Goal: Communication & Community: Answer question/provide support

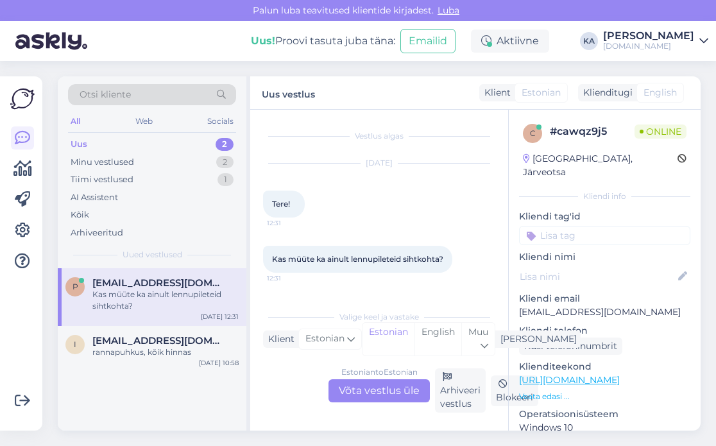
click at [389, 402] on div "Estonian to Estonian Võta vestlus üle Arhiveeri vestlus Blokeeri" at bounding box center [379, 390] width 232 height 44
click at [383, 391] on div "Estonian to Estonian Võta vestlus üle" at bounding box center [378, 390] width 101 height 23
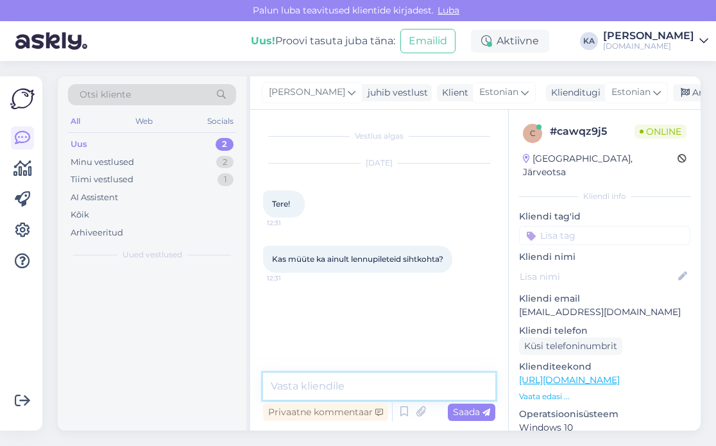
click at [340, 382] on textarea at bounding box center [379, 386] width 232 height 27
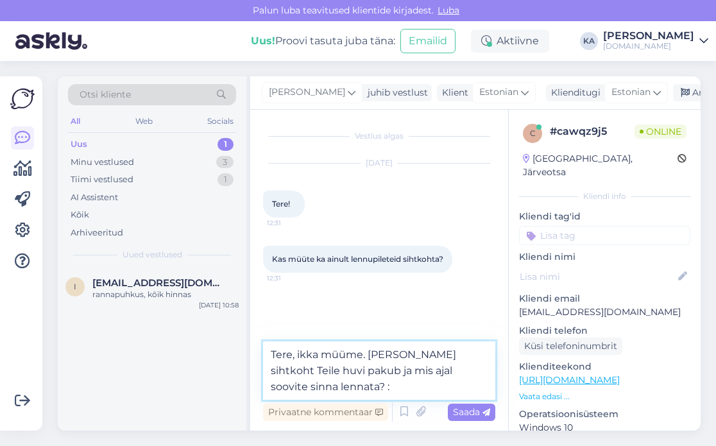
type textarea "Tere, ikka müüme. [PERSON_NAME] sihtkoht Teile huvi pakub ja mis ajal soovite s…"
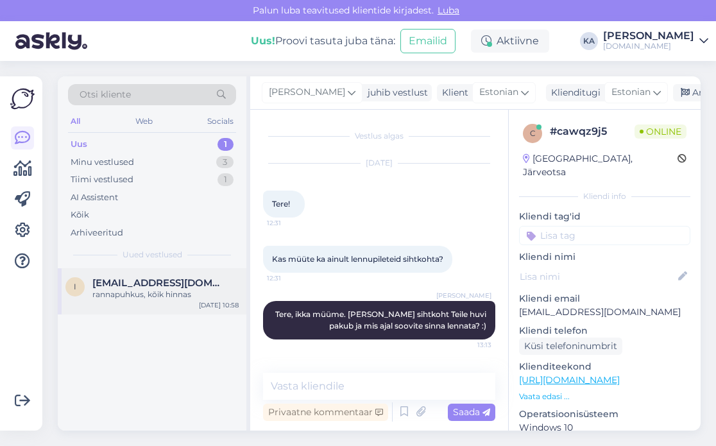
click at [159, 292] on div "rannapuhkus, kõik hinnas" at bounding box center [165, 295] width 146 height 12
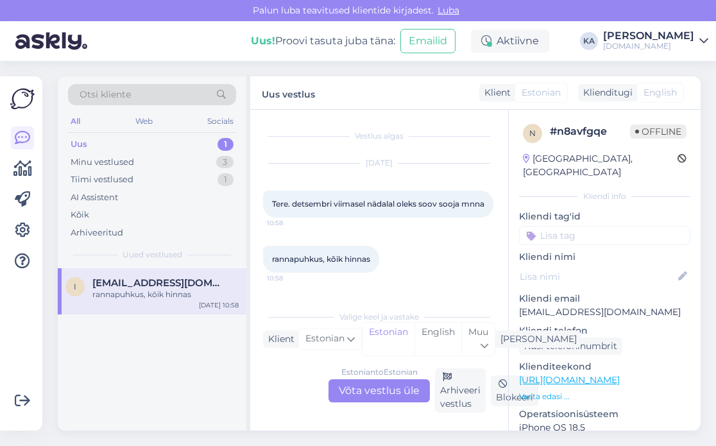
scroll to position [6, 0]
click at [372, 382] on div "Estonian to Estonian Võta vestlus üle" at bounding box center [378, 390] width 101 height 23
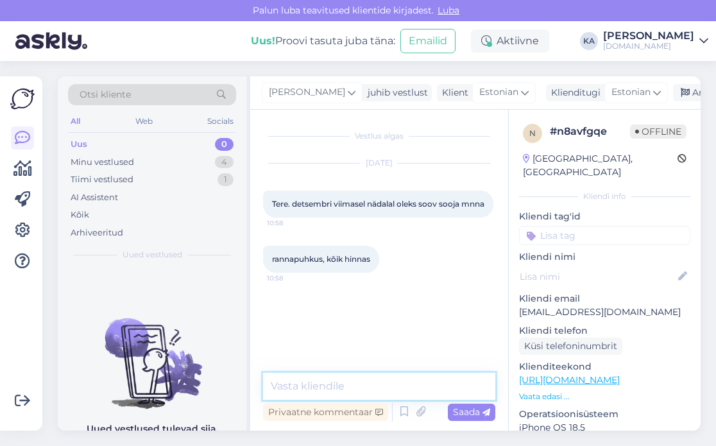
click at [356, 374] on textarea at bounding box center [379, 386] width 232 height 27
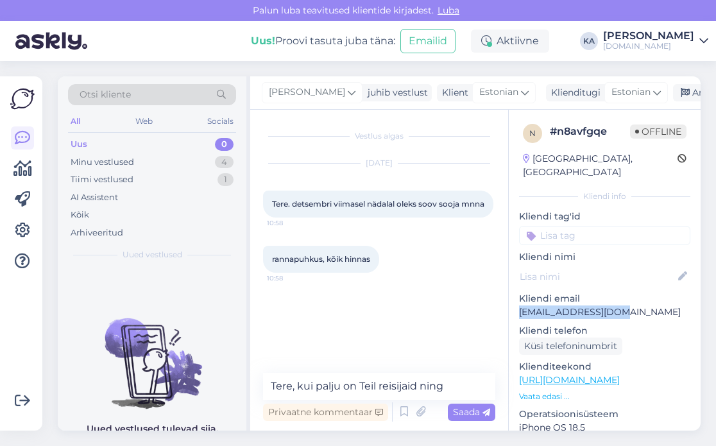
drag, startPoint x: 628, startPoint y: 297, endPoint x: 516, endPoint y: 307, distance: 112.6
click at [516, 307] on div "n # n8avfgqe Offline [GEOGRAPHIC_DATA], [GEOGRAPHIC_DATA] info Kliendi tag'id K…" at bounding box center [604, 380] width 192 height 541
copy p "[EMAIL_ADDRESS][DOMAIN_NAME]"
click at [464, 389] on textarea "Tere, kui palju on Teil reisijaid ning" at bounding box center [379, 386] width 232 height 27
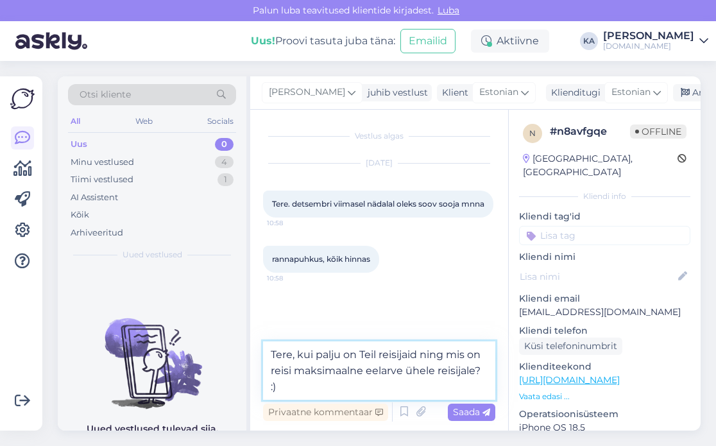
type textarea "Tere, kui palju on Teil reisijaid ning mis on reisi maksimaalne eelarve ühele r…"
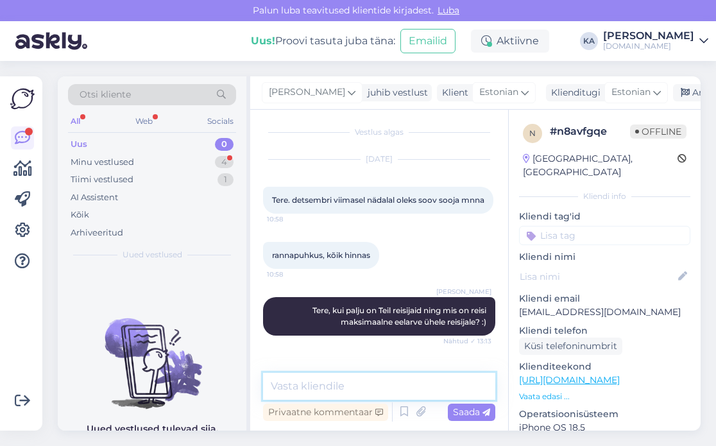
scroll to position [114, 0]
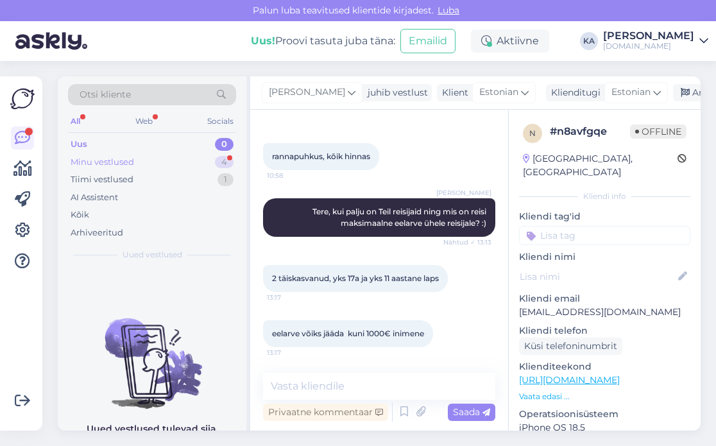
click at [128, 156] on div "Minu vestlused" at bounding box center [102, 162] width 63 height 13
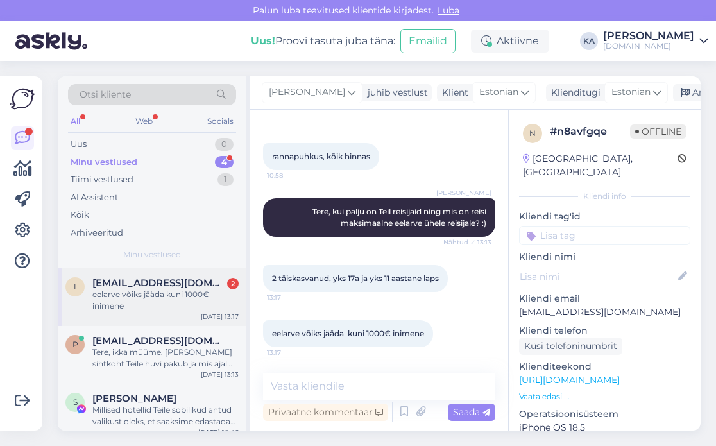
click at [136, 297] on div "eelarve võiks jääda kuni 1000€ inimene" at bounding box center [165, 300] width 146 height 23
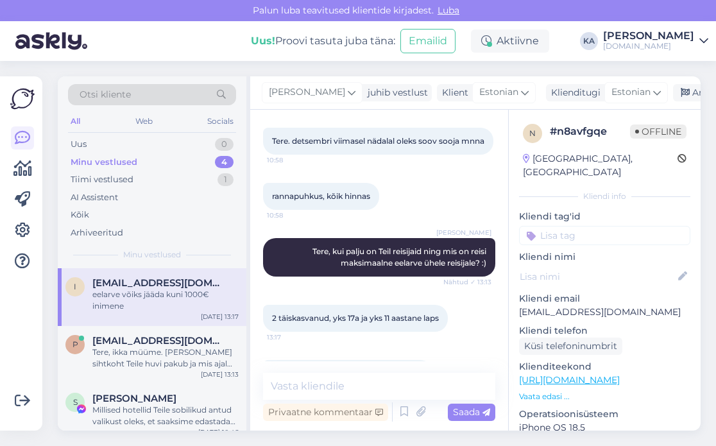
scroll to position [113, 0]
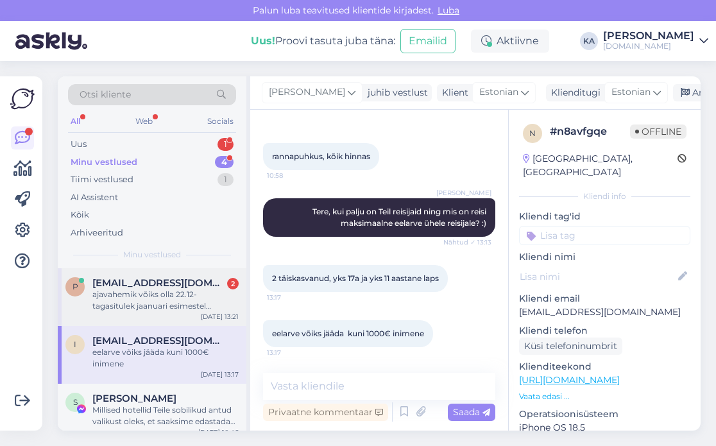
click at [137, 285] on span "[EMAIL_ADDRESS][DOMAIN_NAME]" at bounding box center [158, 283] width 133 height 12
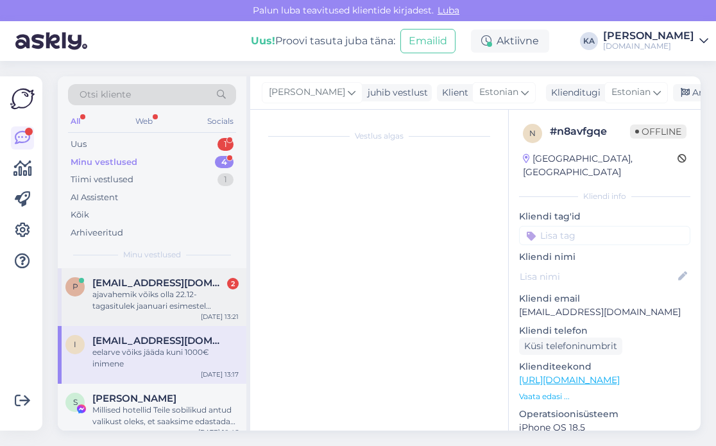
scroll to position [114, 0]
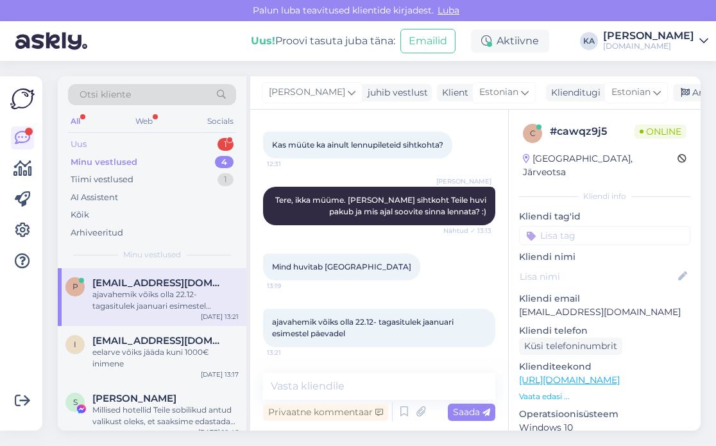
click at [94, 144] on div "Uus 1" at bounding box center [152, 144] width 168 height 18
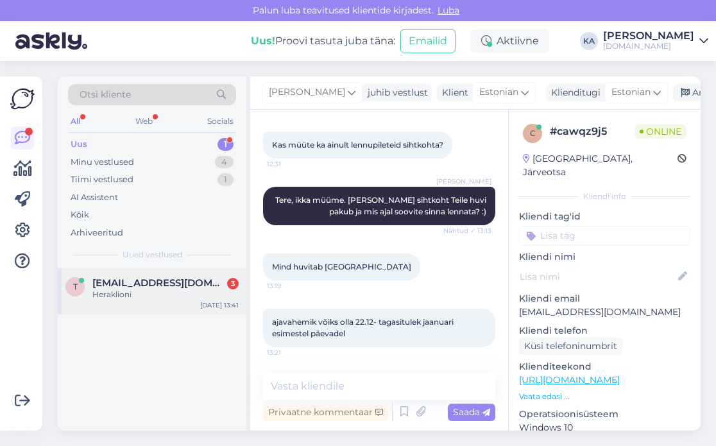
click at [171, 307] on div "t [EMAIL_ADDRESS][DOMAIN_NAME] 3 Heraklioni [DATE] 13:41" at bounding box center [152, 291] width 189 height 46
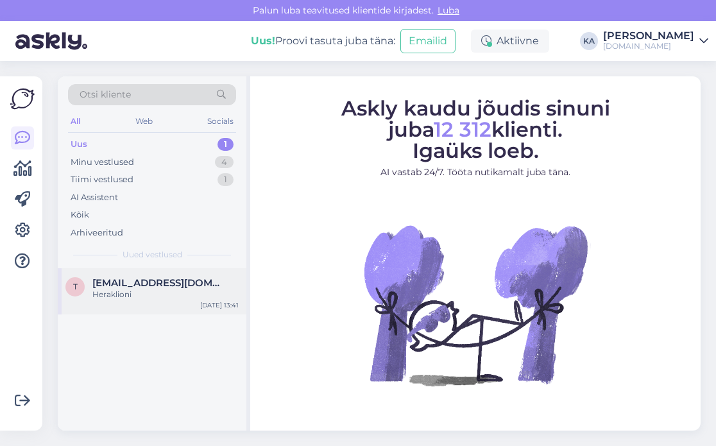
click at [155, 285] on span "[EMAIL_ADDRESS][DOMAIN_NAME]" at bounding box center [158, 283] width 133 height 12
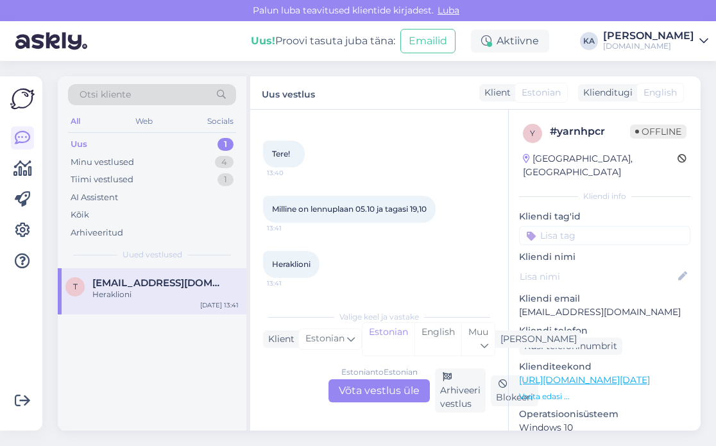
scroll to position [49, 0]
click at [374, 396] on div "Estonian to Estonian Võta vestlus üle" at bounding box center [378, 390] width 101 height 23
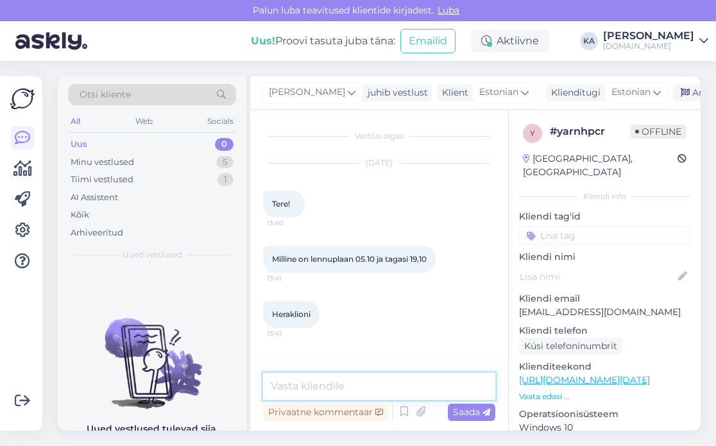
click at [339, 392] on textarea at bounding box center [379, 386] width 232 height 27
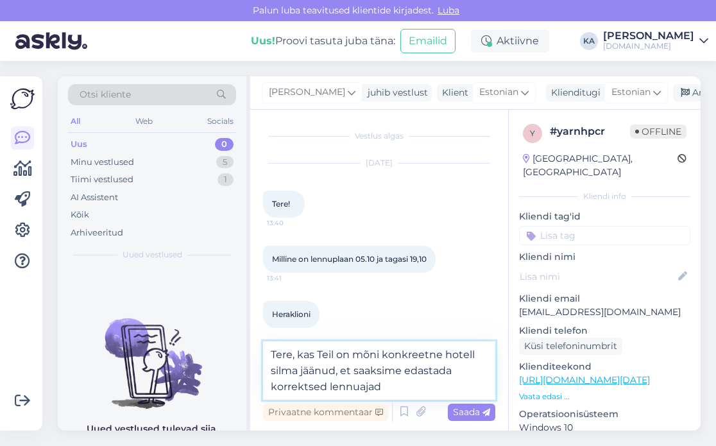
type textarea "Tere, kas Teil on mõni konkreetne hotell silma jäänud, et saaksime edastada kor…"
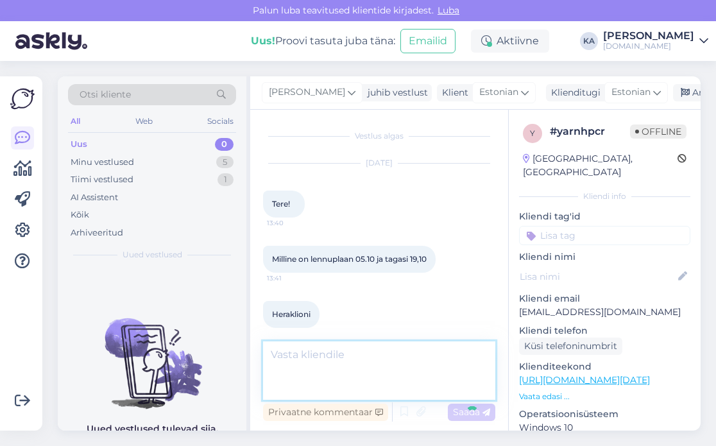
scroll to position [59, 0]
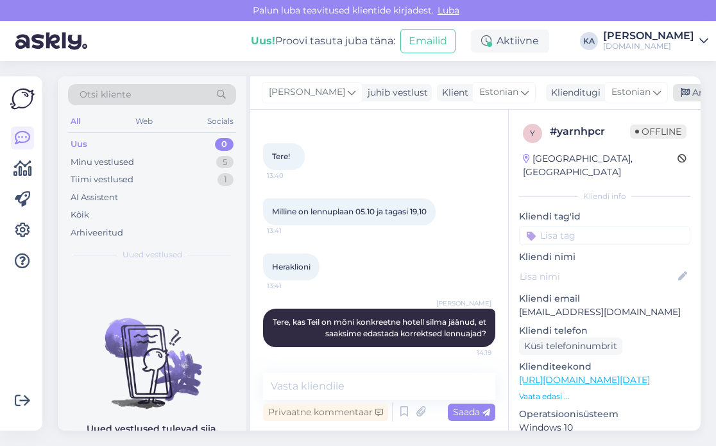
click at [681, 92] on div "Arhiveeri vestlus" at bounding box center [722, 92] width 99 height 17
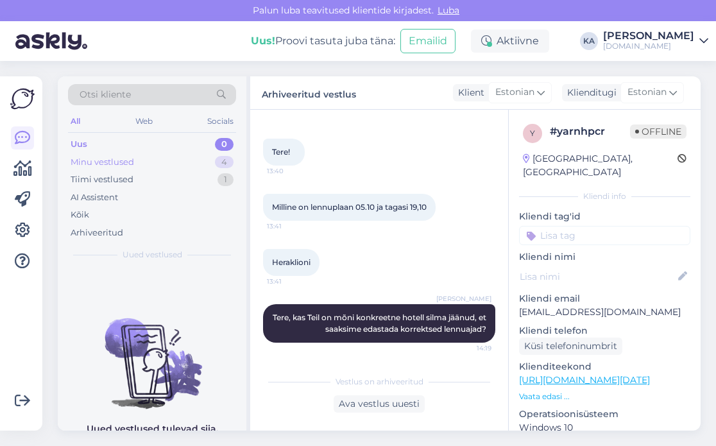
click at [86, 163] on div "Minu vestlused" at bounding box center [102, 162] width 63 height 13
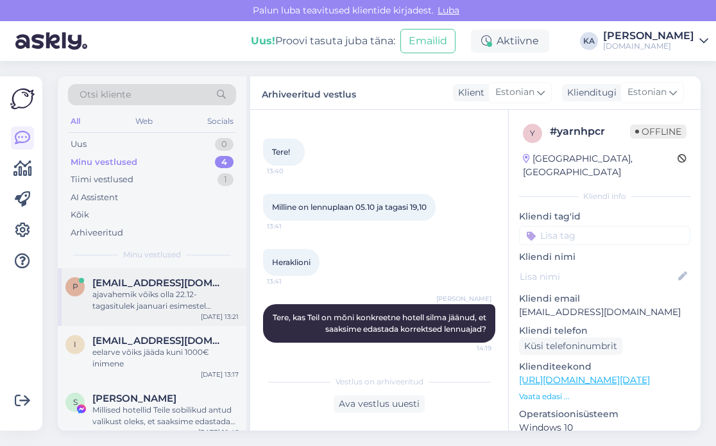
click at [137, 274] on div "p piretkreis@gmail.com ajavahemik võiks olla 22.12- tagasitulek jaanuari esimes…" at bounding box center [152, 297] width 189 height 58
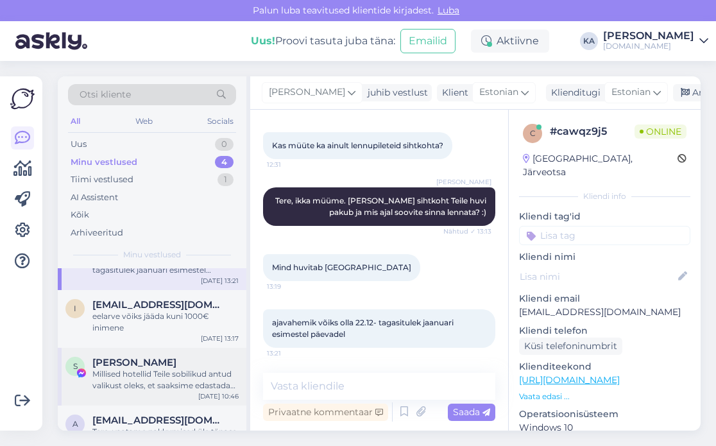
scroll to position [68, 0]
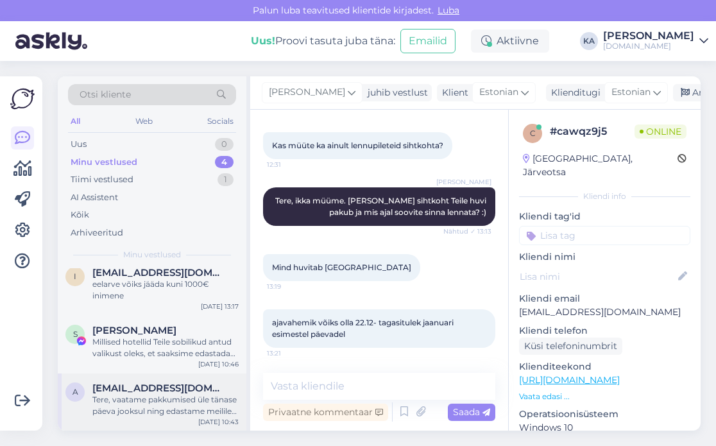
click at [171, 411] on div "Tere, vaatame pakkumised üle tänase päeva jooksul ning edastame meilile [EMAIL_…" at bounding box center [165, 405] width 146 height 23
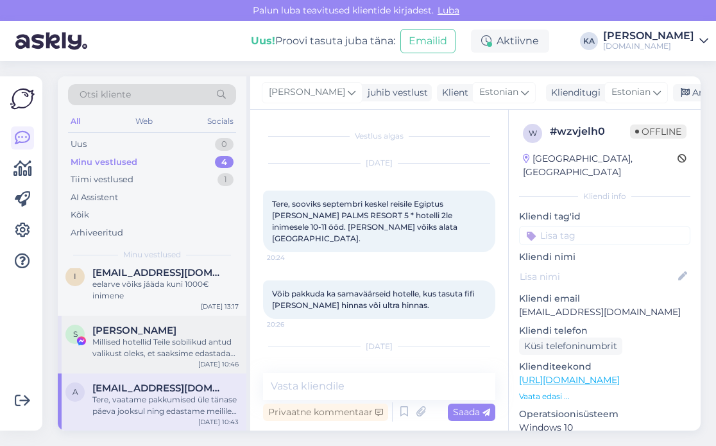
scroll to position [54, 0]
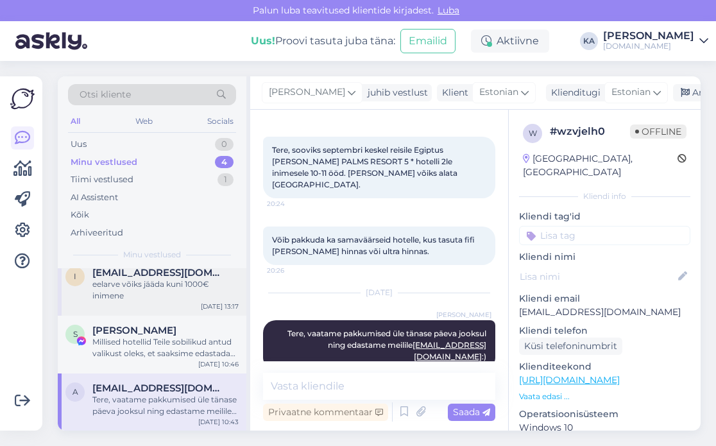
click at [125, 299] on div "eelarve võiks jääda kuni 1000€ inimene" at bounding box center [165, 289] width 146 height 23
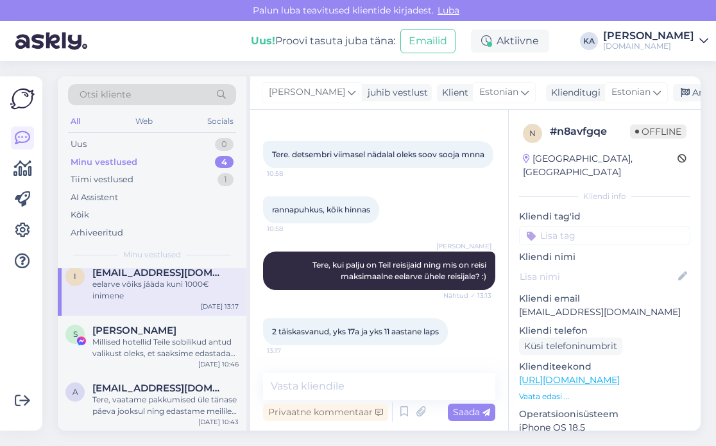
scroll to position [113, 0]
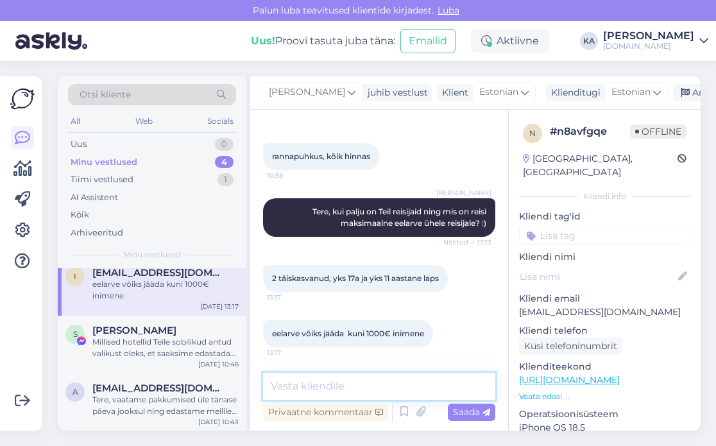
click at [345, 375] on textarea at bounding box center [379, 386] width 232 height 27
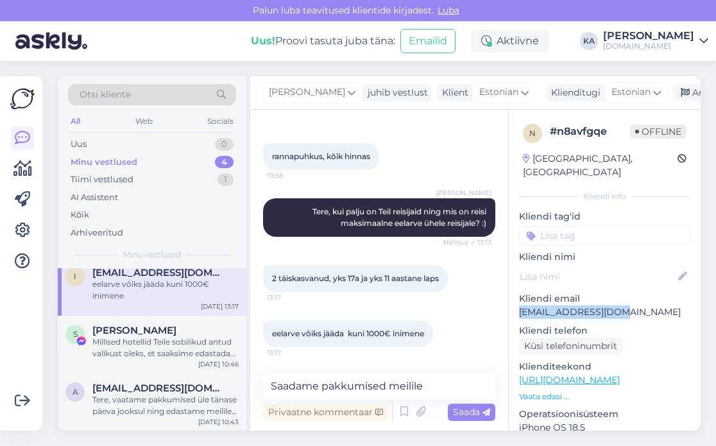
drag, startPoint x: 631, startPoint y: 301, endPoint x: 519, endPoint y: 299, distance: 112.2
click at [519, 305] on p "[EMAIL_ADDRESS][DOMAIN_NAME]" at bounding box center [604, 311] width 171 height 13
copy p "[EMAIL_ADDRESS][DOMAIN_NAME]"
click at [467, 378] on textarea "Saadame pakkumised meilile" at bounding box center [379, 386] width 232 height 27
paste textarea "[EMAIL_ADDRESS][DOMAIN_NAME]"
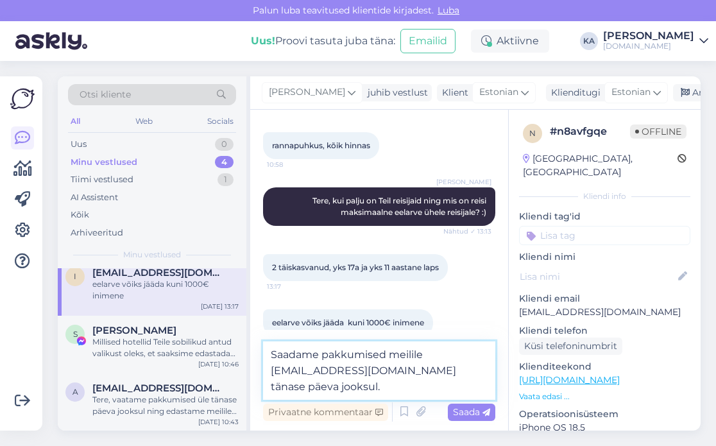
type textarea "Saadame pakkumised meilile inartatte@gmail.com tänase päeva jooksul."
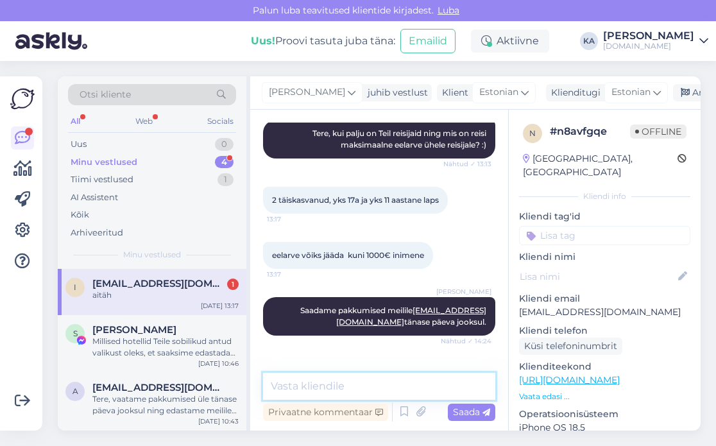
scroll to position [56, 0]
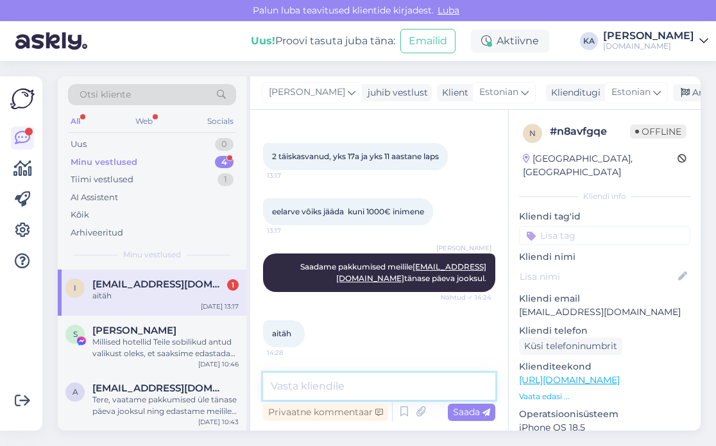
click at [385, 387] on textarea at bounding box center [379, 386] width 232 height 27
click at [187, 296] on div "aitäh" at bounding box center [165, 296] width 146 height 12
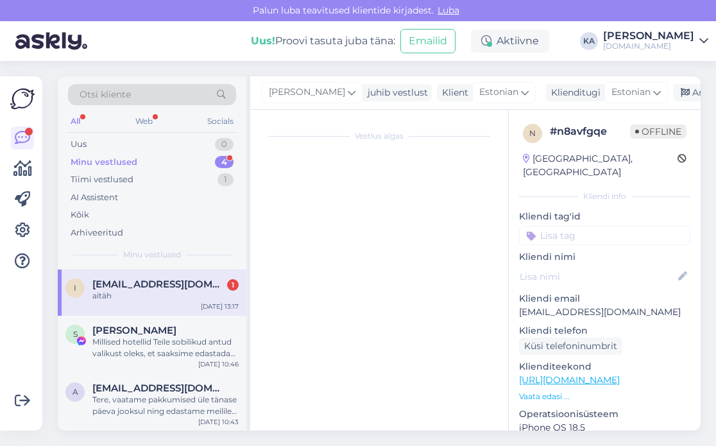
scroll to position [0, 0]
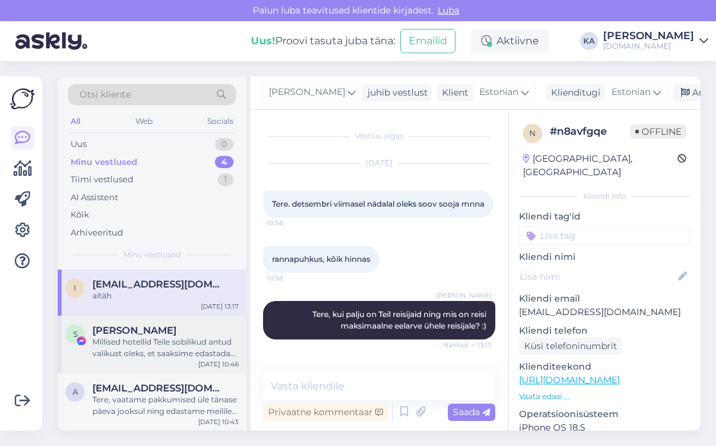
click at [154, 344] on div "Millised hotellid Teile sobilikud antud valikust oleks, et saaksime edastada hi…" at bounding box center [165, 347] width 146 height 23
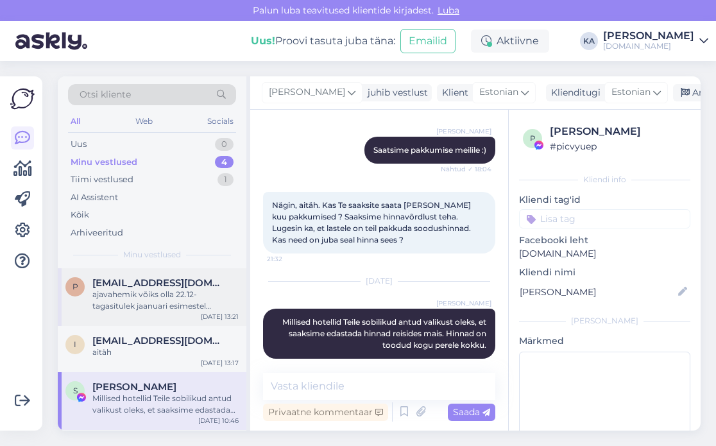
click at [149, 312] on div "p piretkreis@gmail.com ajavahemik võiks olla 22.12- tagasitulek jaanuari esimes…" at bounding box center [152, 297] width 189 height 58
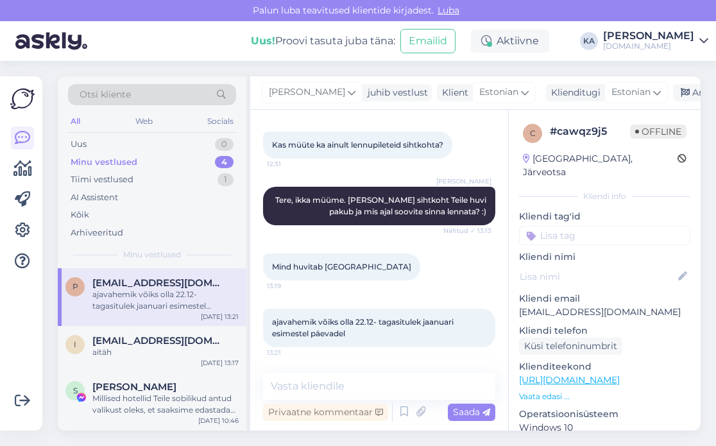
click at [319, 370] on div "Vestlus algas Aug 31 2025 Tere! 12:31 Kas müüte ka ainult lennupileteid sihtkoh…" at bounding box center [379, 270] width 258 height 321
click at [316, 376] on textarea at bounding box center [379, 386] width 232 height 27
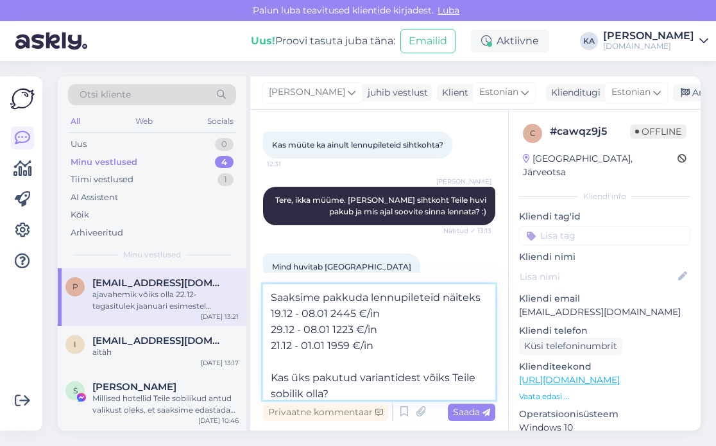
click at [310, 312] on textarea "Saaksime pakkuda lennupileteid näiteks 19.12 - 08.01 2445 €/in 29.12 - 08.01 12…" at bounding box center [379, 341] width 232 height 115
click at [416, 333] on textarea "Saaksime pakkuda lennupileteid näiteks: 19.12 - 08.01 2445 €/in 29.12 - 08.01 1…" at bounding box center [379, 341] width 232 height 115
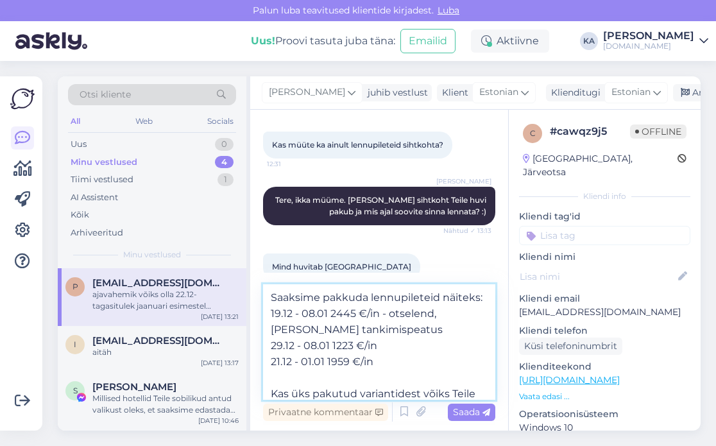
click at [442, 353] on textarea "Saaksime pakkuda lennupileteid näiteks: 19.12 - 08.01 2445 €/in - otselend, vai…" at bounding box center [379, 341] width 232 height 115
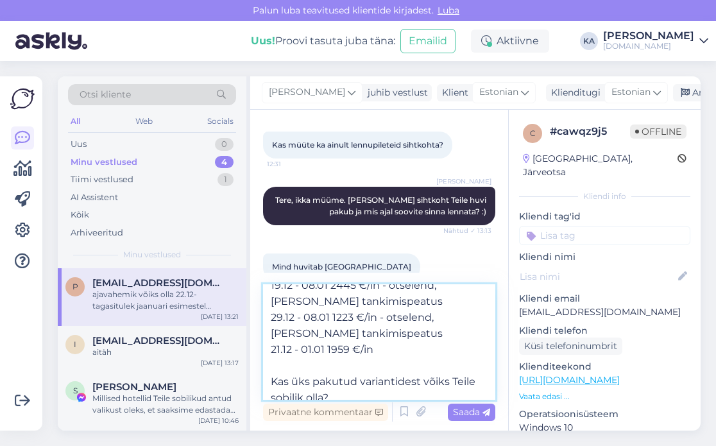
scroll to position [55, 0]
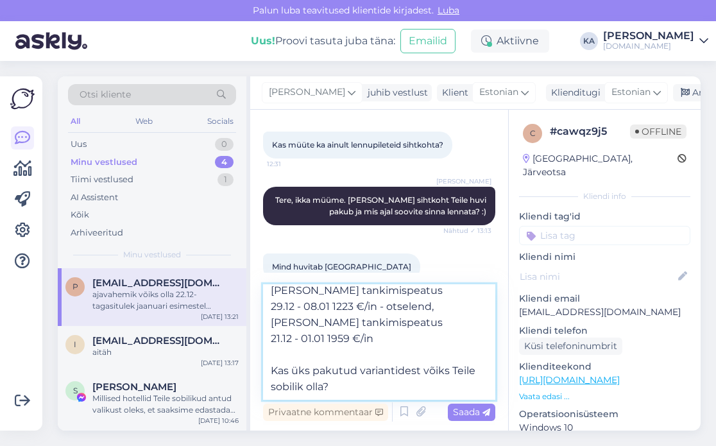
click at [391, 342] on textarea "Saaksime pakkuda lennupileteid näiteks: 19.12 - 08.01 2445 €/in - otselend, vai…" at bounding box center [379, 341] width 232 height 115
click at [372, 344] on textarea "Saaksime pakkuda lennupileteid näiteks: 19.12 - 08.01 2445 €/in - otselend, vai…" at bounding box center [379, 341] width 232 height 115
type textarea "Saaksime pakkuda lennupileteid näiteks: 19.12 - 08.01 2445 €/in - otselend, vai…"
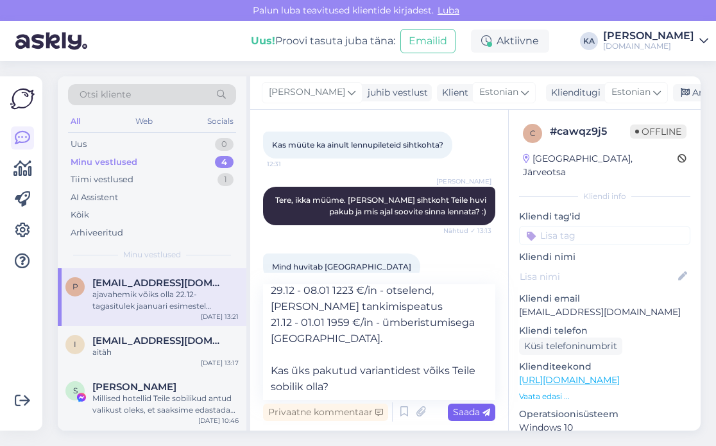
click at [461, 408] on span "Saada" at bounding box center [471, 412] width 37 height 12
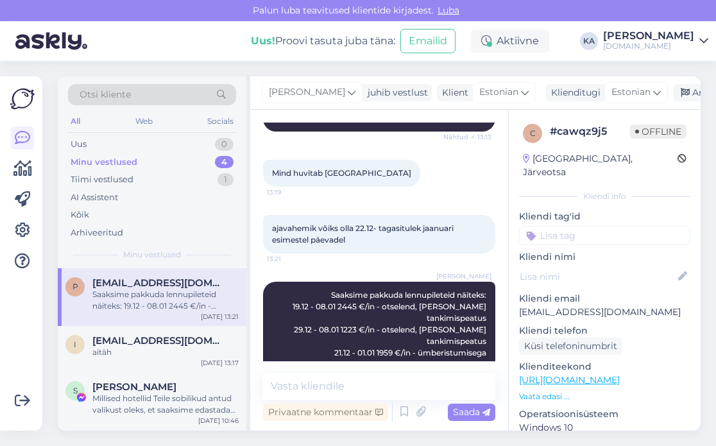
scroll to position [186, 0]
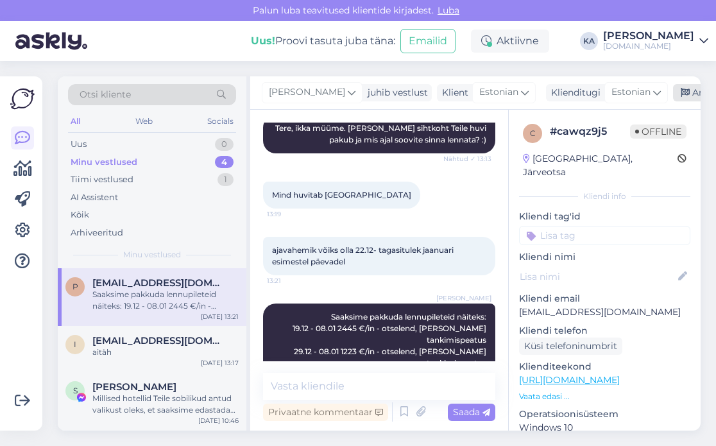
click at [689, 88] on div "Arhiveeri vestlus" at bounding box center [722, 92] width 99 height 17
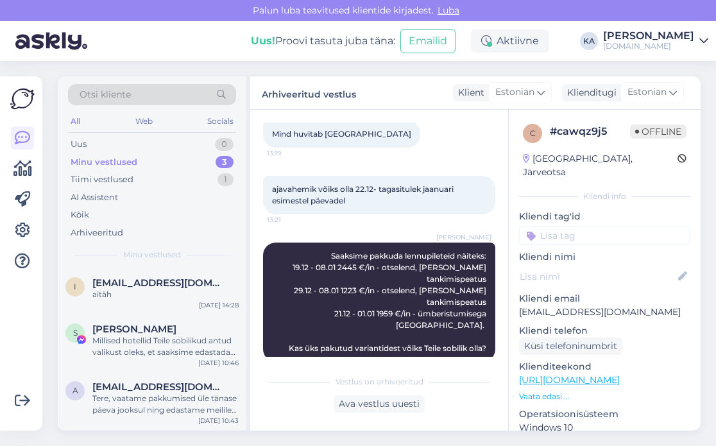
scroll to position [254, 0]
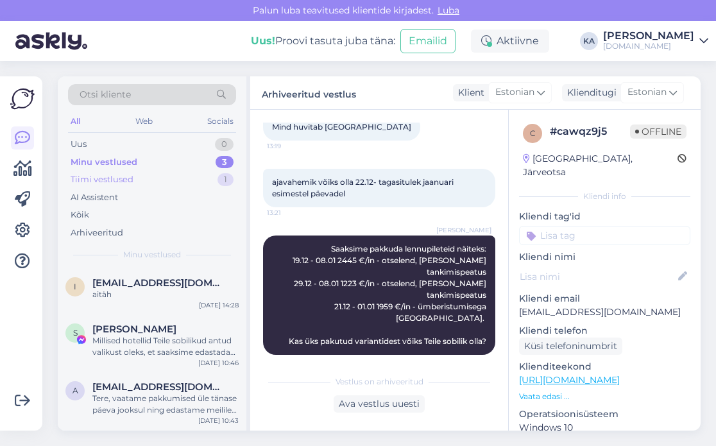
click at [139, 183] on div "Tiimi vestlused 1" at bounding box center [152, 180] width 168 height 18
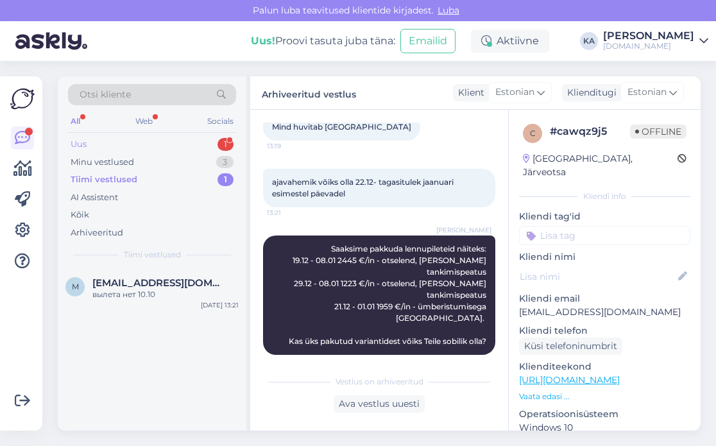
click at [131, 147] on div "Uus 1" at bounding box center [152, 144] width 168 height 18
